Goal: Find specific page/section: Find specific page/section

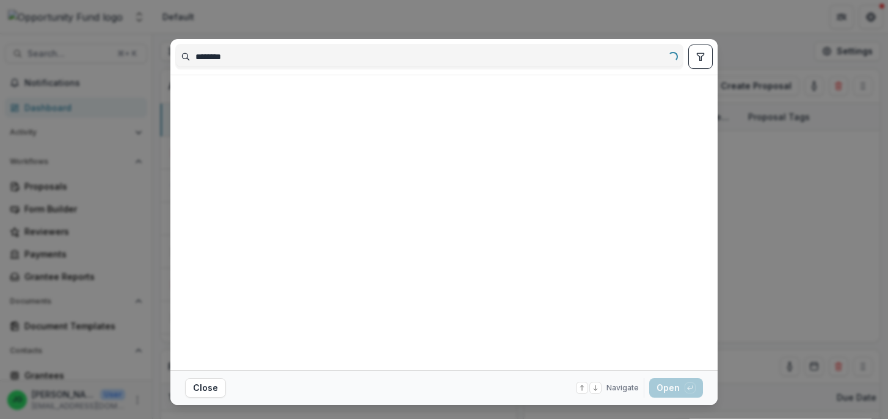
type input "********"
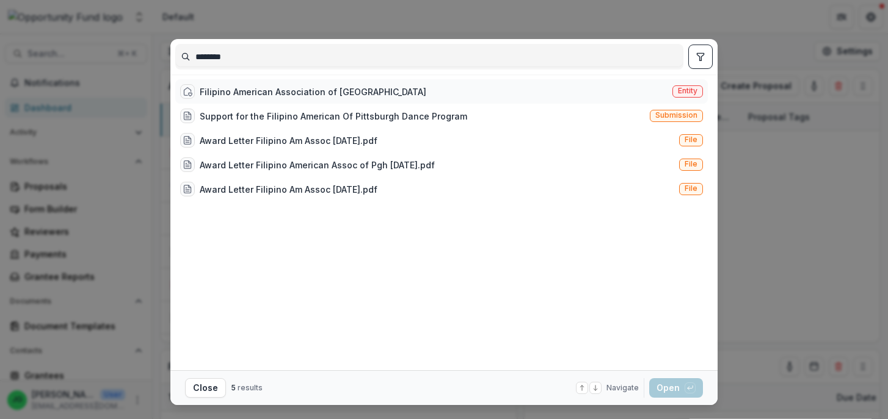
click at [235, 90] on div "Filipino American Association of [GEOGRAPHIC_DATA]" at bounding box center [313, 91] width 226 height 13
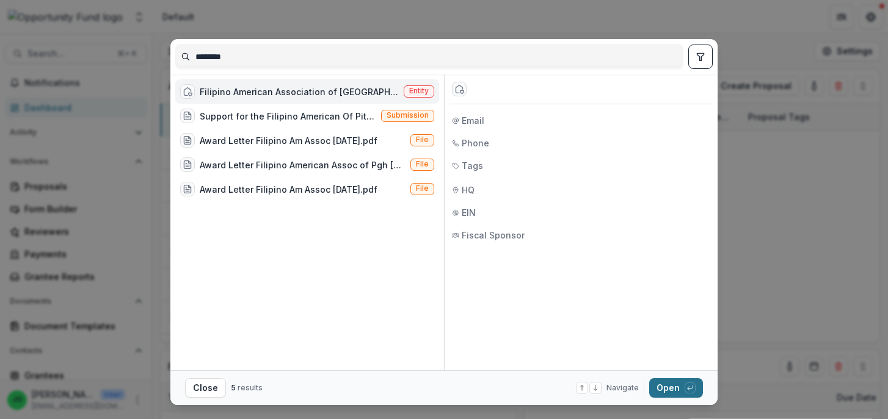
click at [679, 384] on button "Open with enter key" at bounding box center [676, 388] width 54 height 20
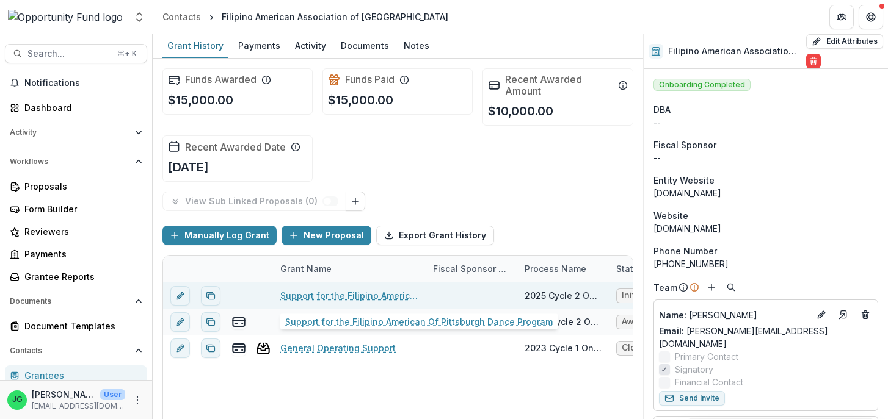
click at [308, 299] on link "Support for the Filipino American Of Pittsburgh Dance Program" at bounding box center [349, 295] width 138 height 13
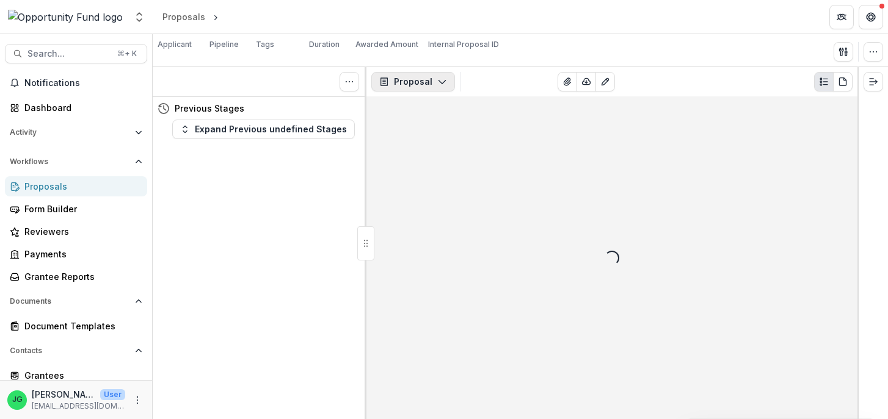
click at [440, 86] on icon "button" at bounding box center [442, 82] width 10 height 10
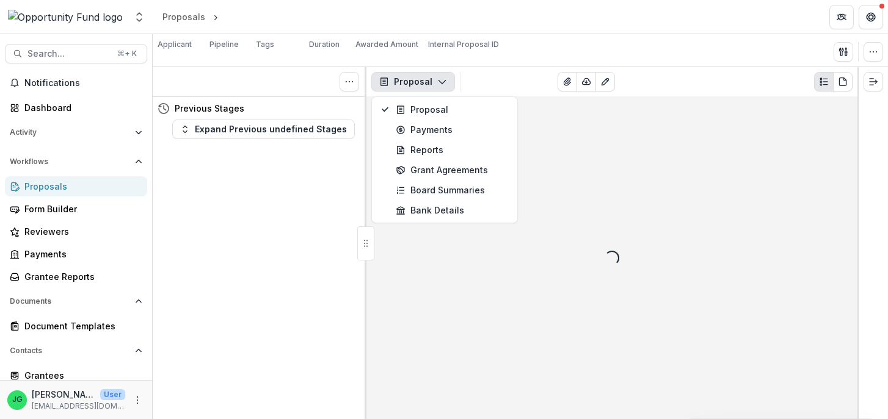
click at [578, 137] on div "Loading..." at bounding box center [611, 257] width 491 height 323
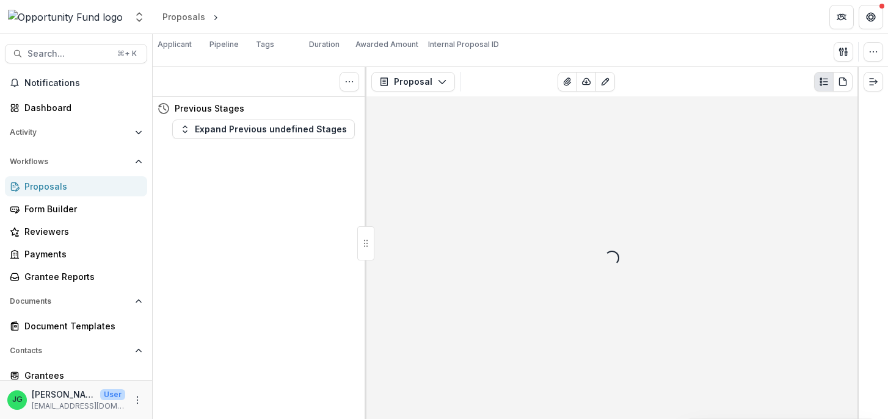
click at [529, 85] on div "Loading... 1 Forms (1) Configure forms Word Download Word Download (with field …" at bounding box center [540, 82] width 150 height 20
